Goal: Task Accomplishment & Management: Manage account settings

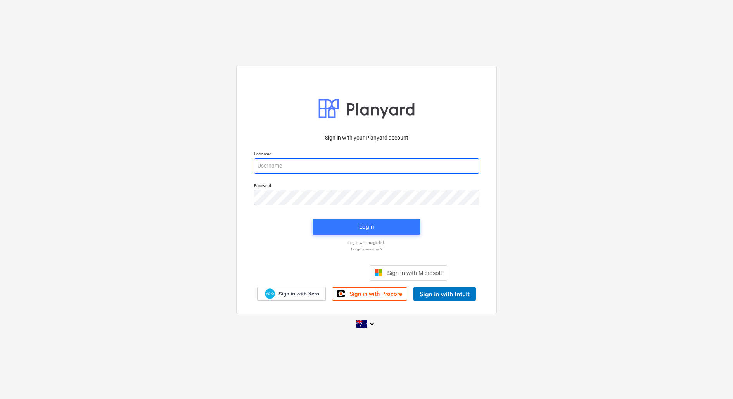
click at [275, 168] on input "email" at bounding box center [366, 166] width 225 height 16
type input "[EMAIL_ADDRESS][DOMAIN_NAME]"
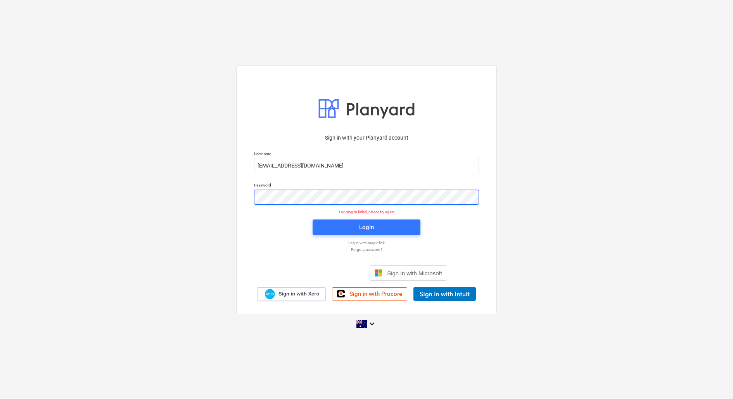
click at [223, 196] on div "Sign in with your Planyard account Username [EMAIL_ADDRESS][DOMAIN_NAME] Passwo…" at bounding box center [366, 199] width 733 height 280
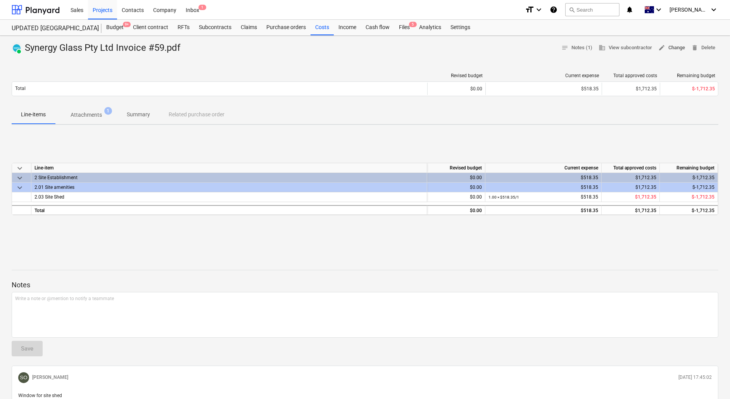
click at [677, 49] on span "edit Change" at bounding box center [672, 47] width 27 height 9
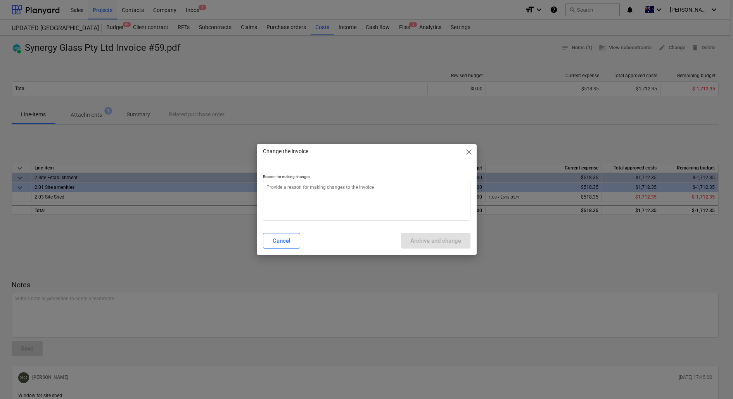
click at [464, 160] on div at bounding box center [367, 160] width 220 height 0
click at [467, 154] on span "close" at bounding box center [468, 151] width 9 height 9
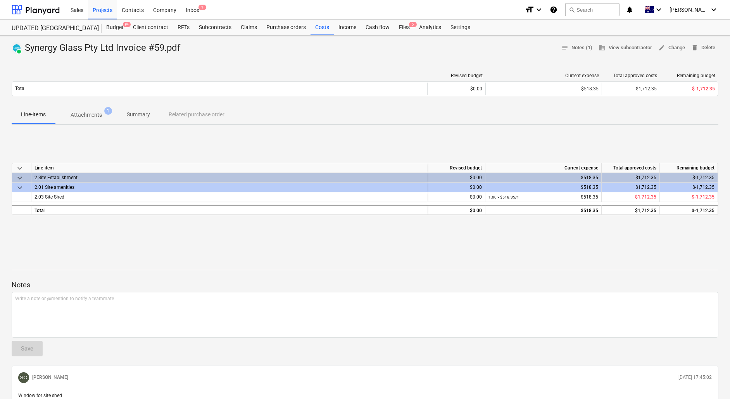
click at [699, 46] on span "delete Delete" at bounding box center [704, 47] width 24 height 9
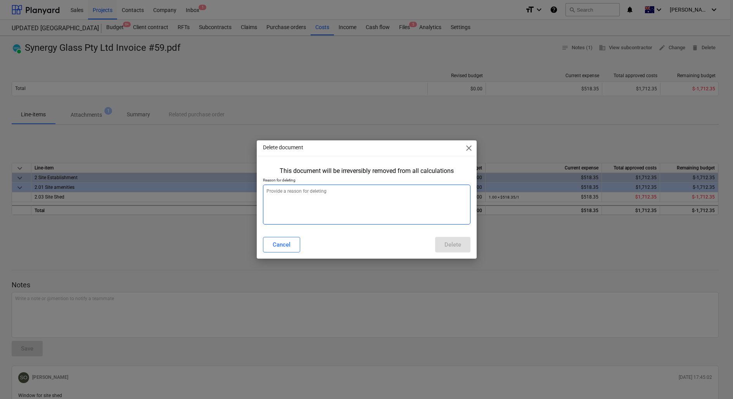
click at [378, 196] on textarea at bounding box center [367, 205] width 208 height 40
type textarea "x"
type textarea "W"
type textarea "x"
type textarea "Wr"
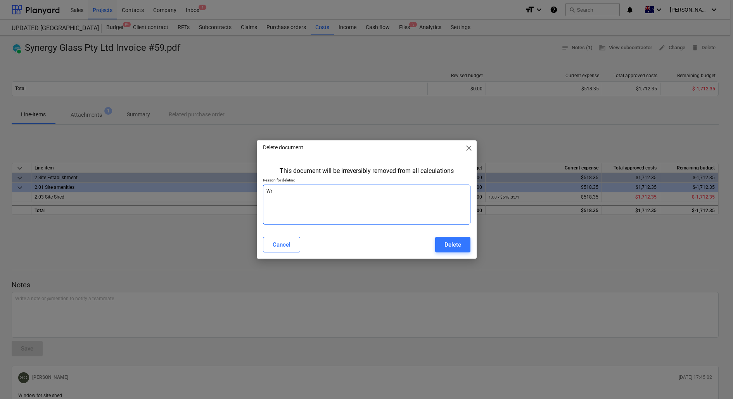
type textarea "x"
type textarea "Wro"
type textarea "x"
type textarea "Wron"
type textarea "x"
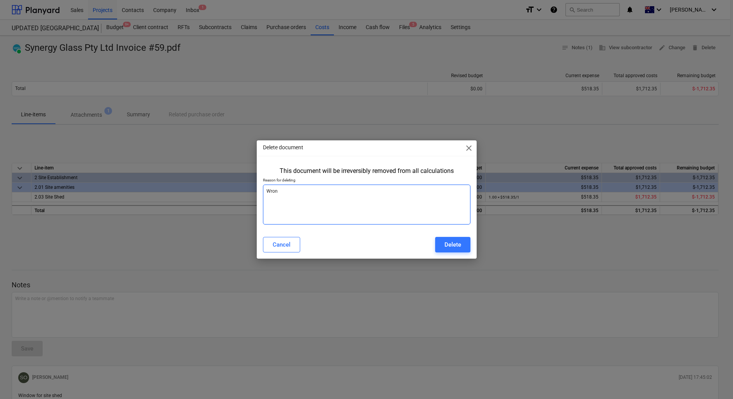
type textarea "Wrong"
type textarea "x"
type textarea "Wrong"
type textarea "x"
type textarea "Wrong j"
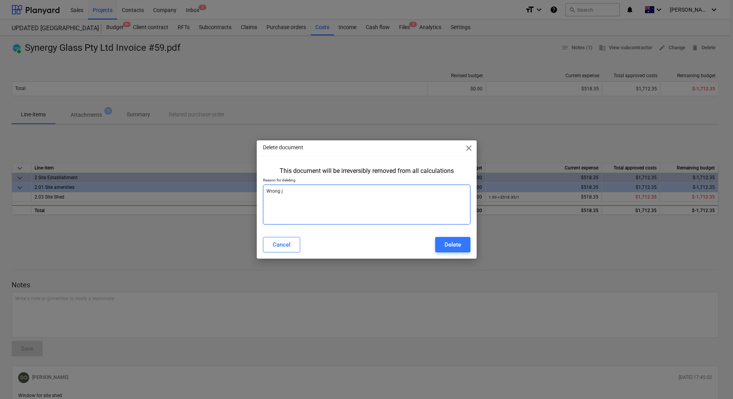
type textarea "x"
type textarea "Wrong [PERSON_NAME]"
type textarea "x"
type textarea "Wrong job"
click at [444, 241] on button "Delete" at bounding box center [452, 245] width 35 height 16
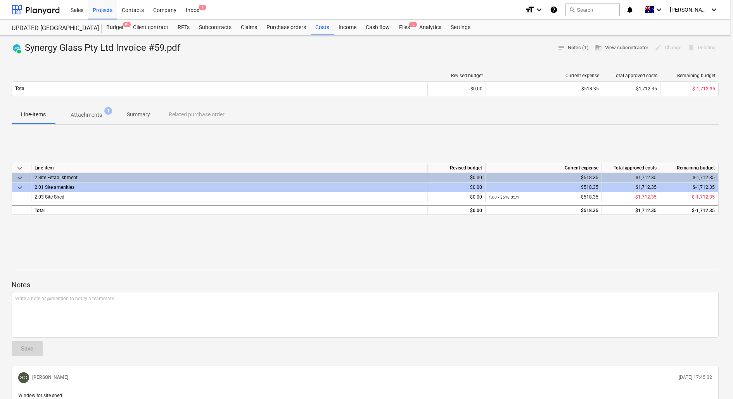
type textarea "x"
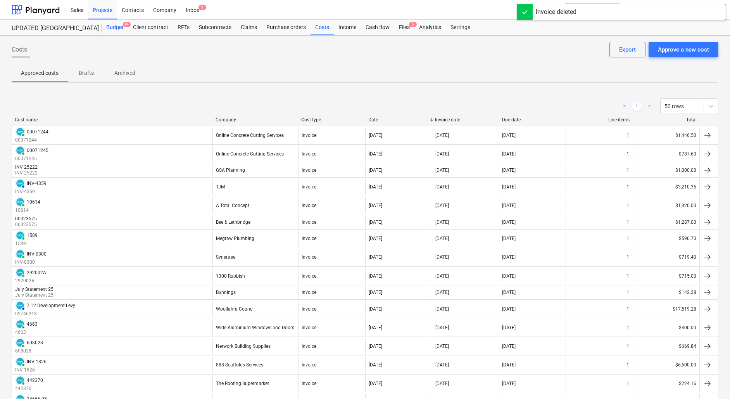
click at [109, 25] on div "Budget 9+" at bounding box center [115, 28] width 27 height 16
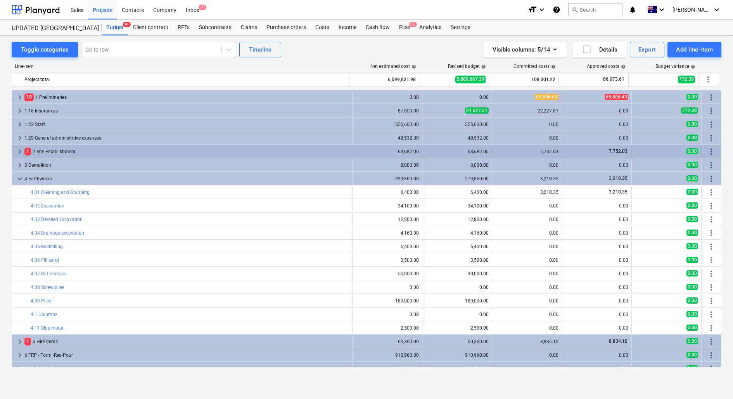
click at [103, 152] on div "1 2 Site Establishment" at bounding box center [186, 151] width 325 height 12
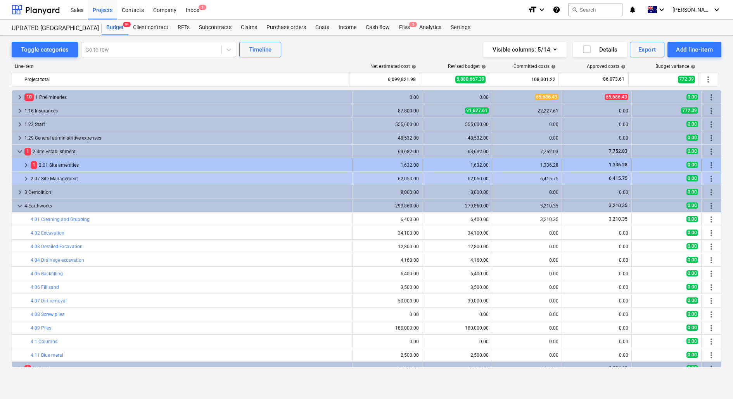
click at [95, 164] on div "1 2.01 Site amenities" at bounding box center [190, 165] width 318 height 12
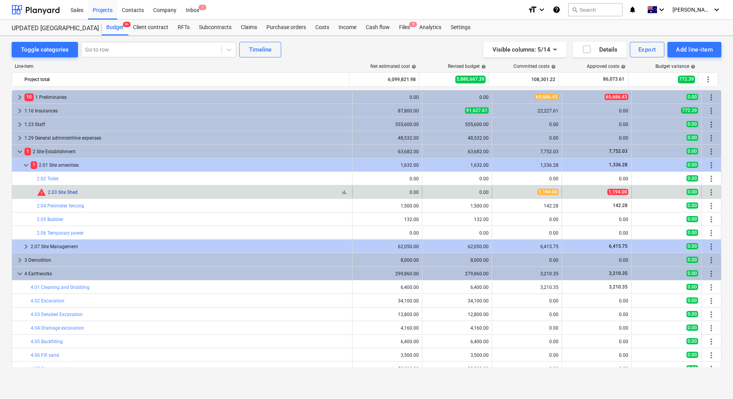
click at [62, 193] on link "2.03 Site Shed" at bounding box center [63, 192] width 30 height 5
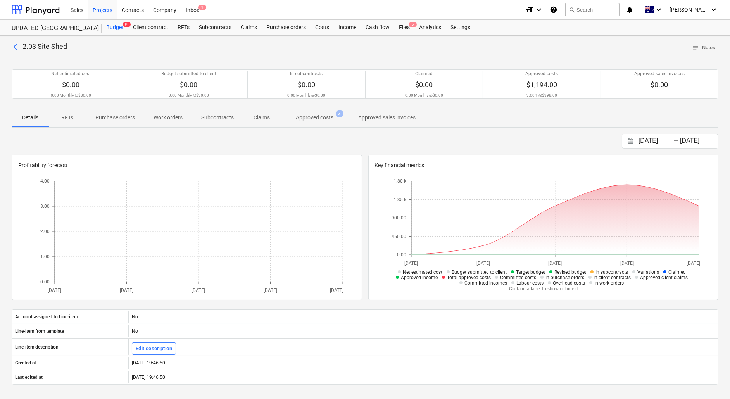
click at [331, 118] on p "Approved costs" at bounding box center [315, 118] width 38 height 8
